Goal: Transaction & Acquisition: Subscribe to service/newsletter

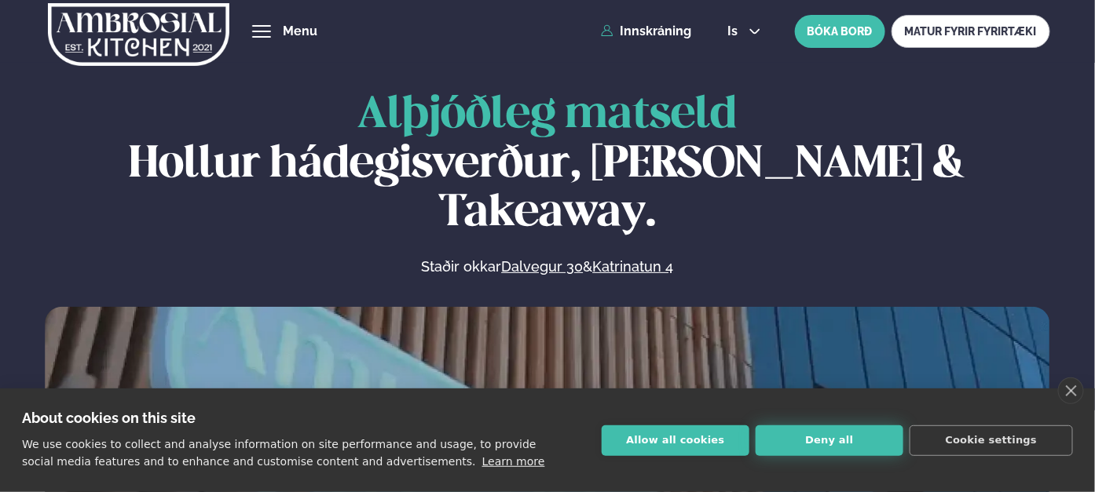
click at [832, 447] on button "Deny all" at bounding box center [829, 441] width 148 height 31
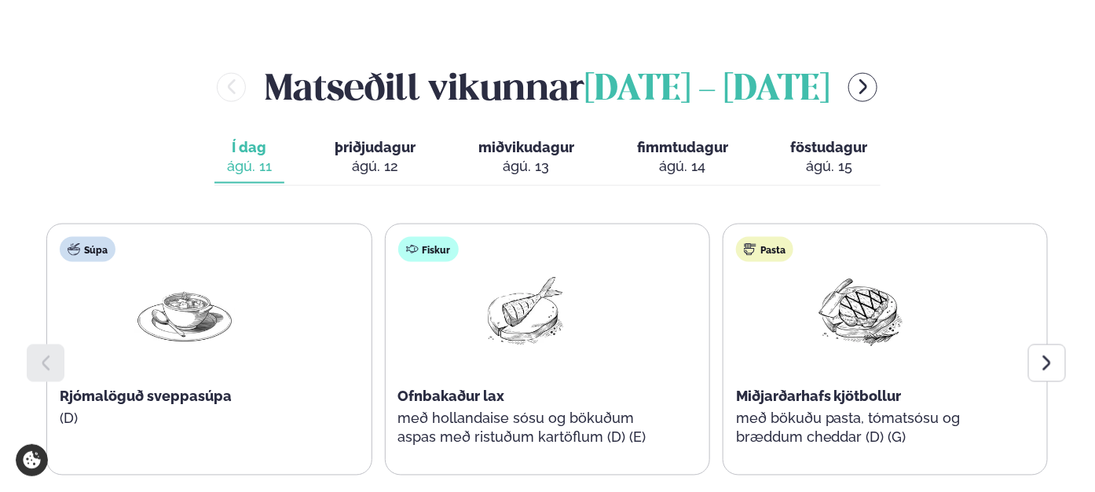
scroll to position [707, 0]
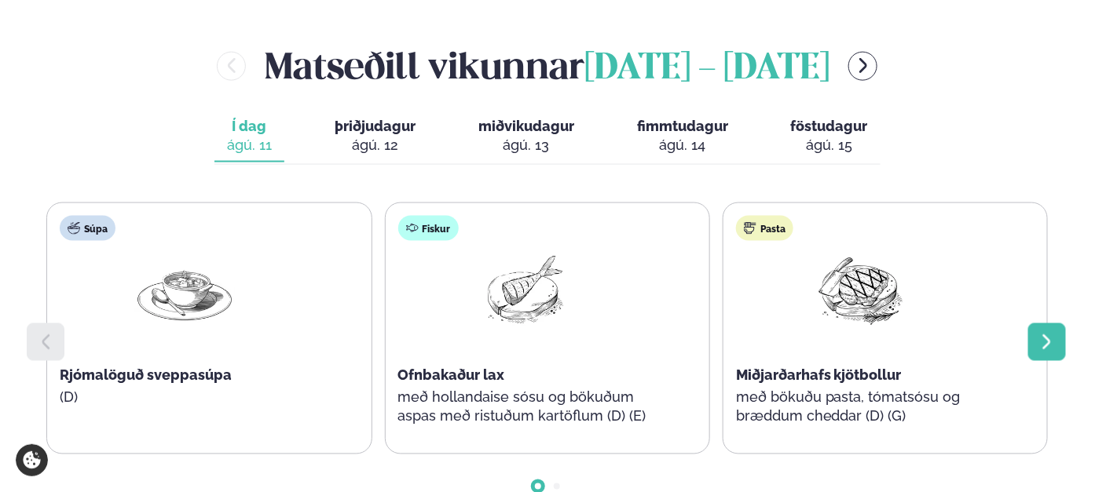
click at [1041, 333] on icon at bounding box center [1046, 342] width 19 height 19
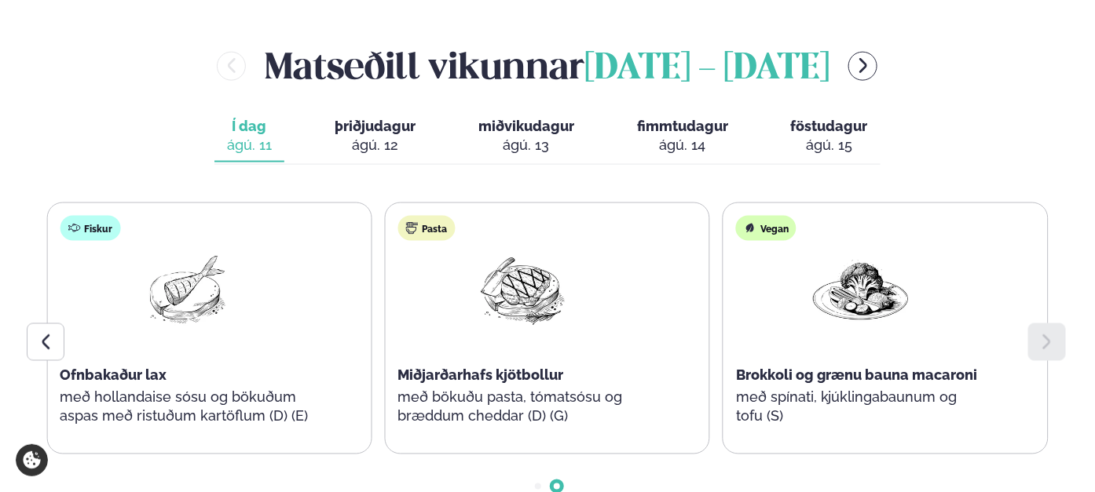
click at [1041, 333] on icon at bounding box center [1046, 342] width 19 height 19
click at [36, 333] on icon at bounding box center [45, 342] width 19 height 19
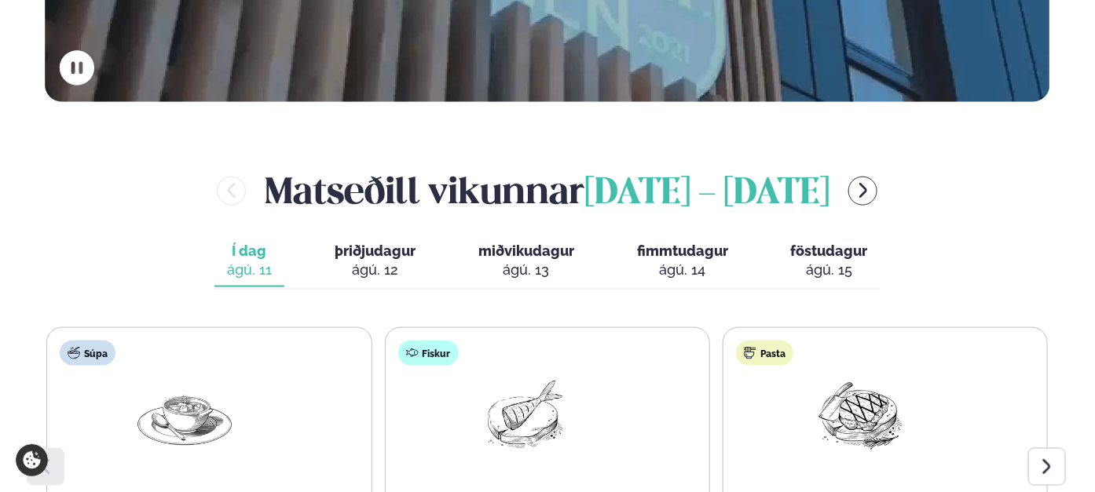
scroll to position [550, 0]
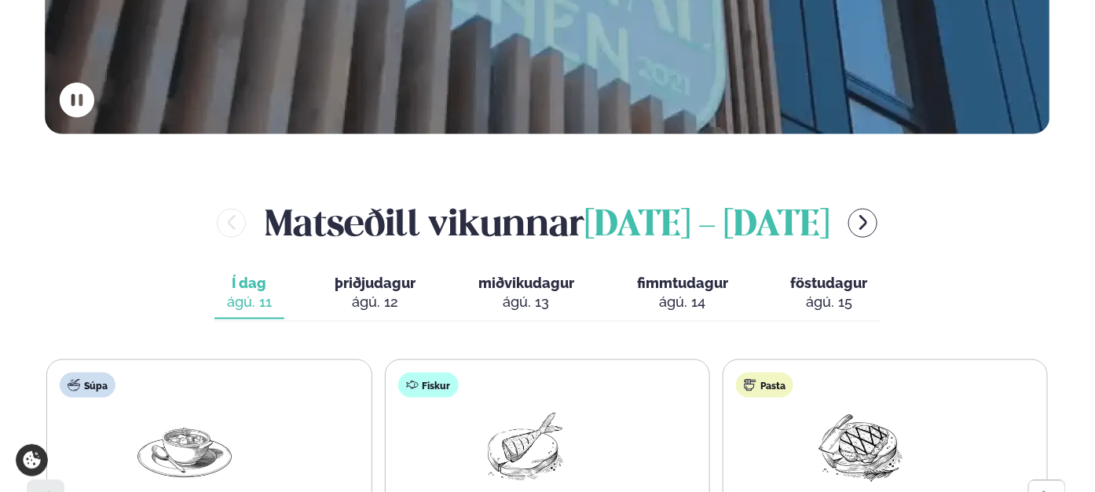
click at [353, 275] on span "þriðjudagur" at bounding box center [375, 283] width 81 height 16
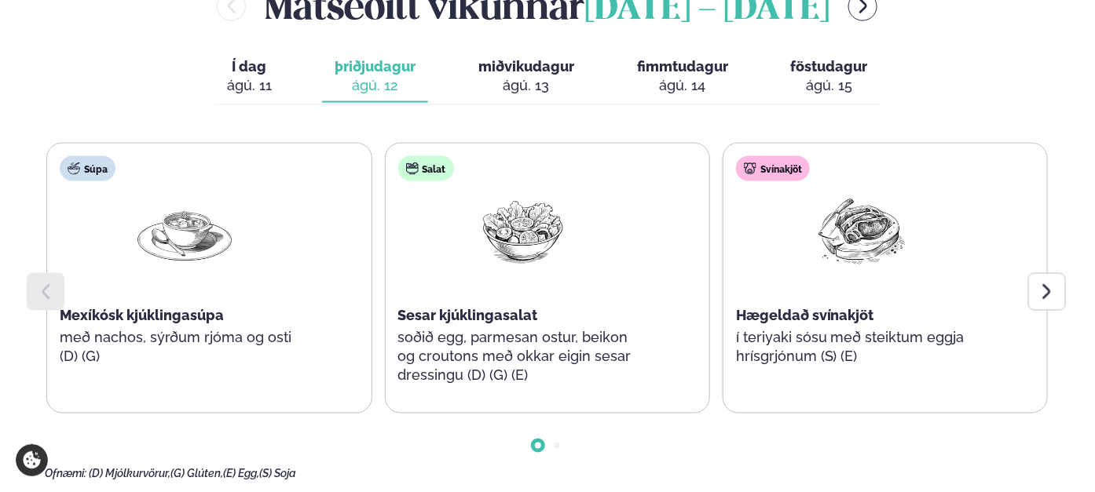
scroll to position [785, 0]
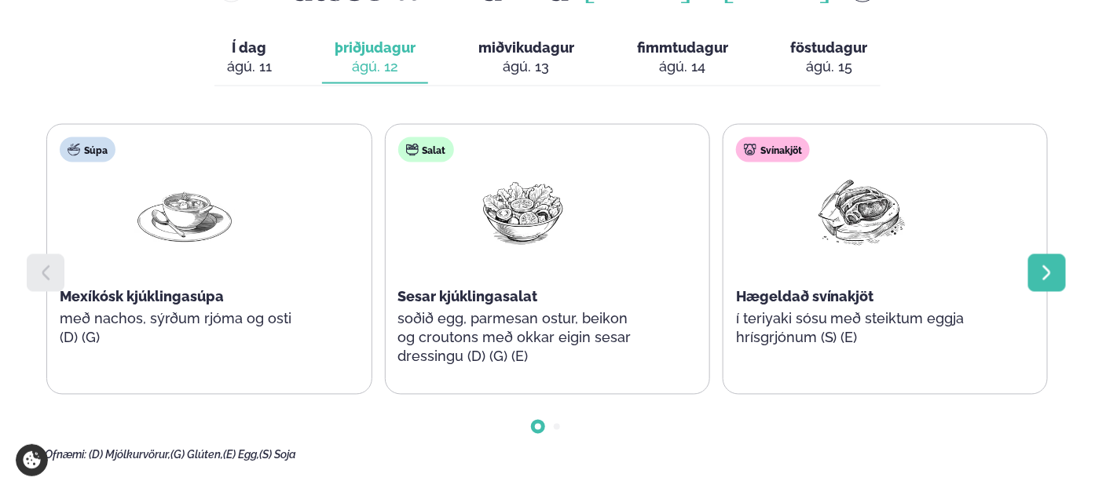
click at [1047, 265] on icon at bounding box center [1046, 272] width 8 height 15
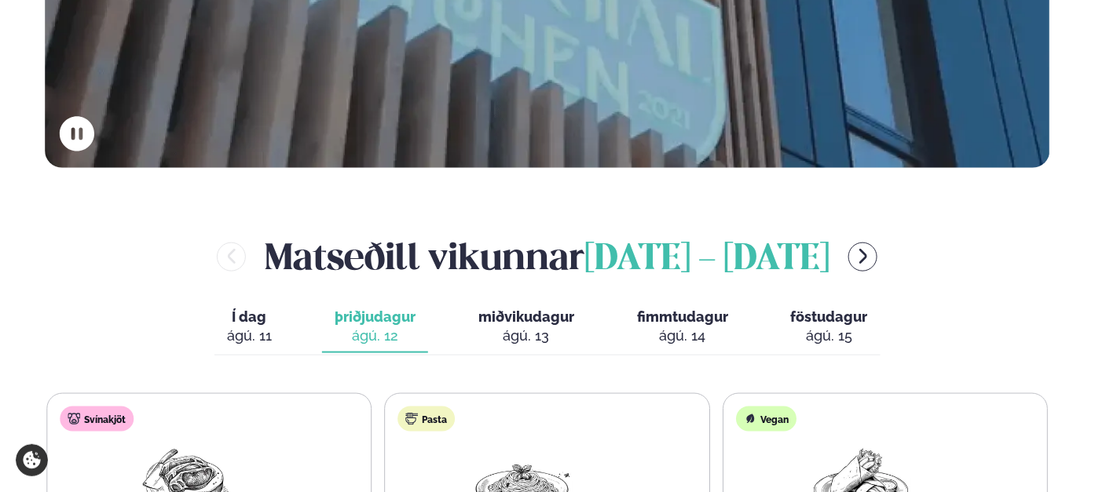
scroll to position [471, 0]
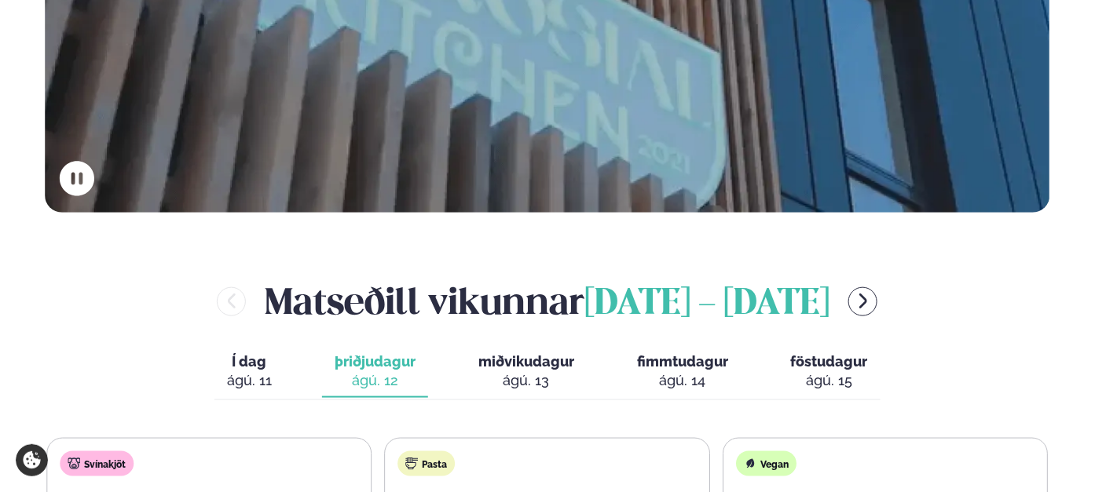
click at [511, 353] on span "miðvikudagur" at bounding box center [526, 361] width 96 height 16
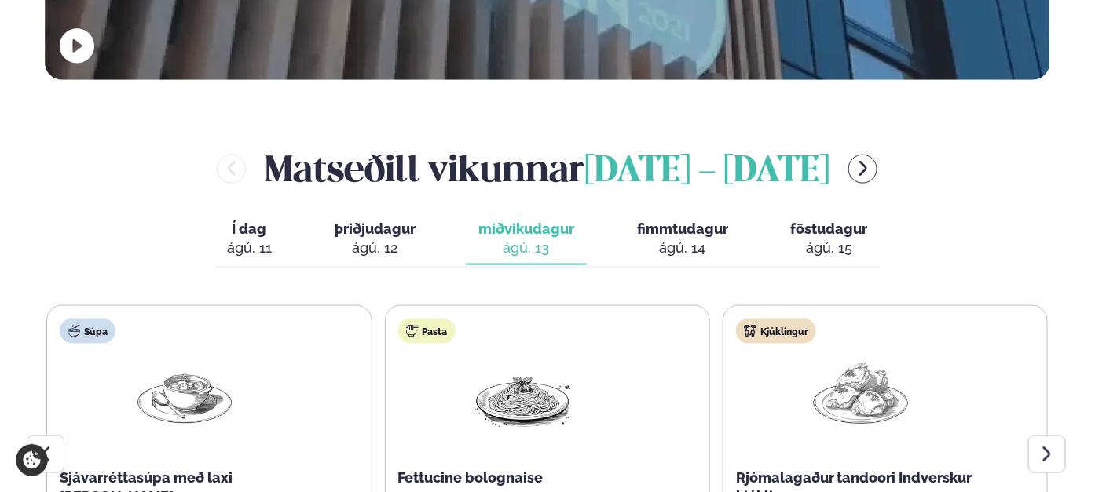
scroll to position [707, 0]
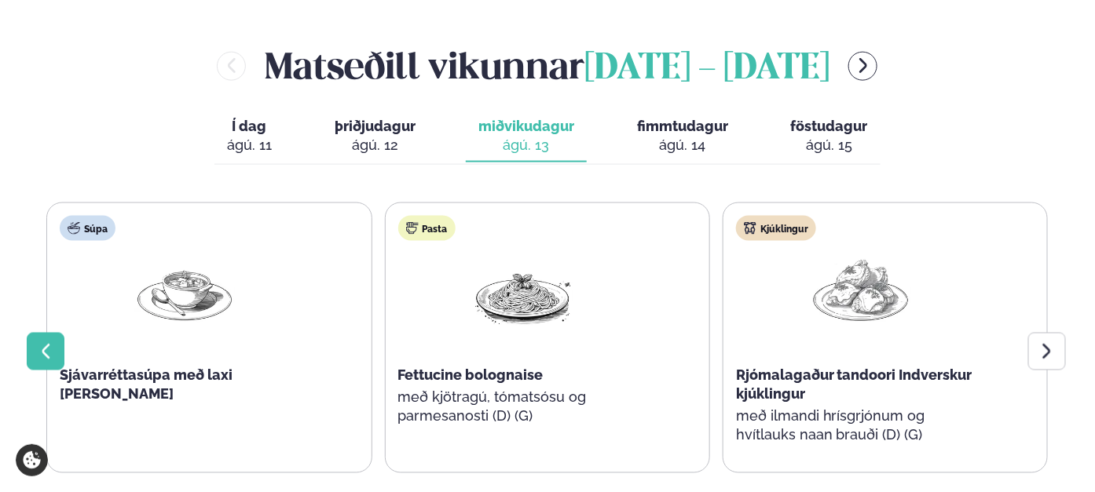
click at [48, 342] on icon at bounding box center [45, 351] width 19 height 19
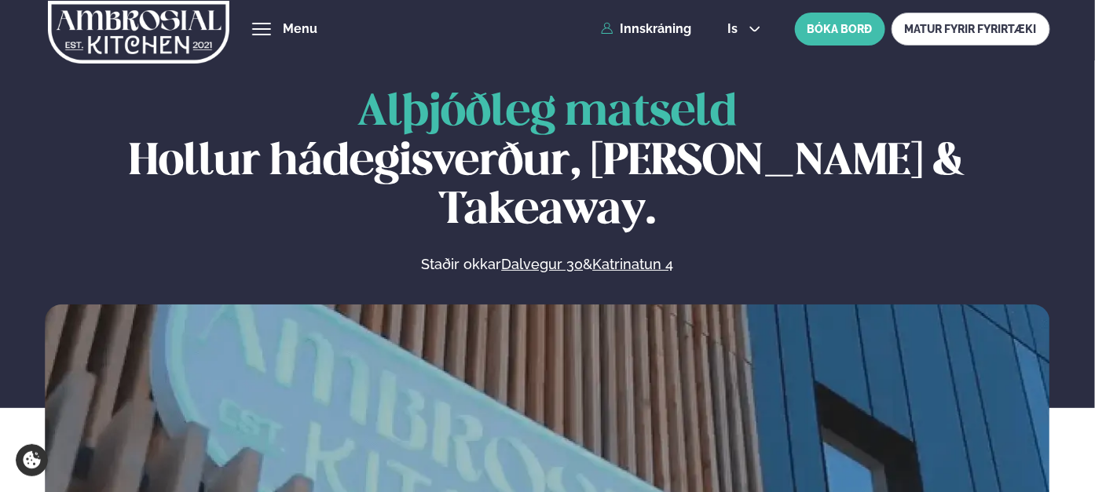
scroll to position [0, 0]
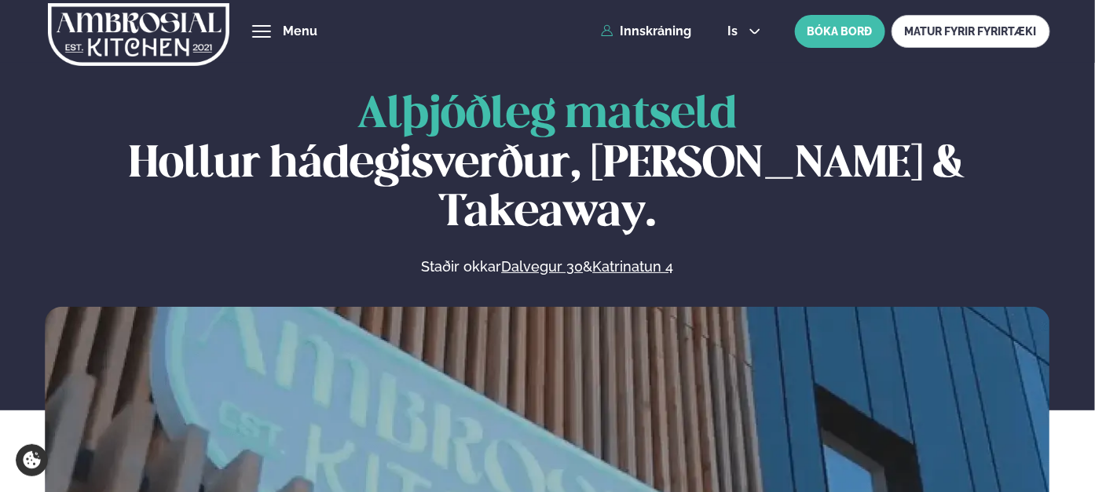
click at [259, 25] on button "hamburger" at bounding box center [261, 31] width 19 height 19
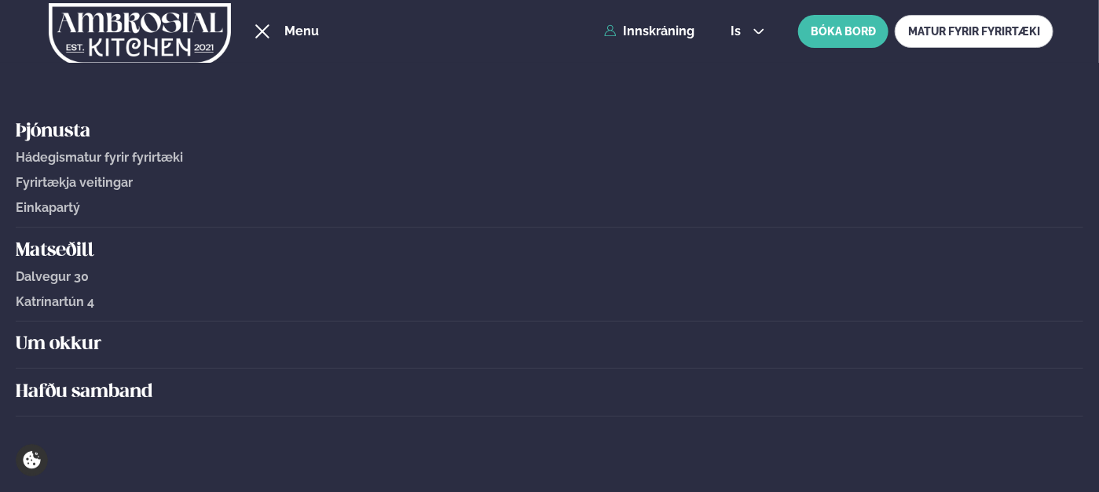
click at [68, 254] on h5 "Matseðill" at bounding box center [549, 251] width 1067 height 25
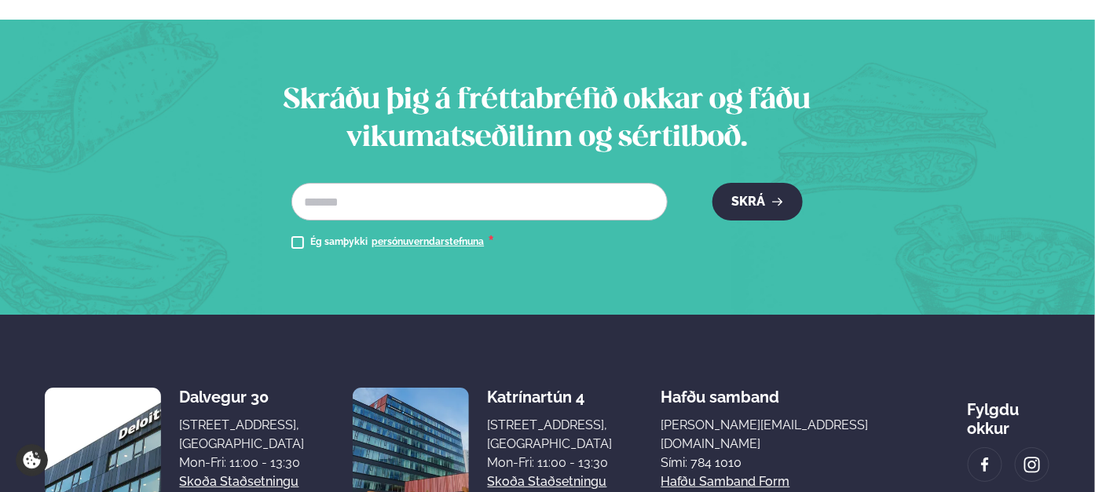
scroll to position [1911, 0]
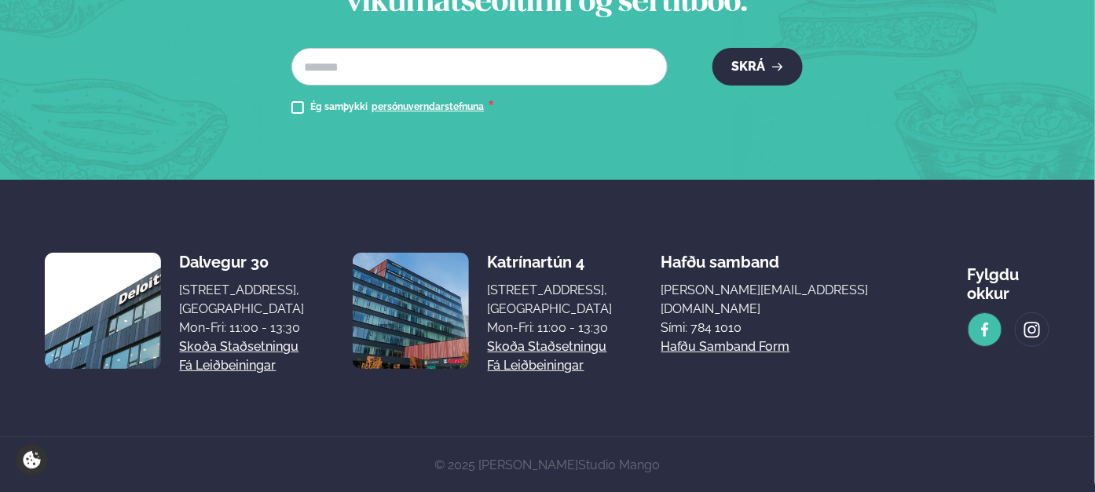
click at [976, 321] on img at bounding box center [984, 330] width 17 height 18
click at [573, 167] on section "Skráðu þig á fréttabréfið okkar og fáðu vikumatseðilinn og sértilboð. Netfang *…" at bounding box center [547, 32] width 1095 height 295
click at [261, 118] on section "Skráðu þig á fréttabréfið okkar og fáðu vikumatseðilinn og sértilboð. Netfang *…" at bounding box center [547, 32] width 1095 height 295
click at [503, 30] on div "Skráðu þig á fréttabréfið okkar og fáðu vikumatseðilinn og sértilboð. Netfang *…" at bounding box center [547, 32] width 618 height 170
